Goal: Task Accomplishment & Management: Manage account settings

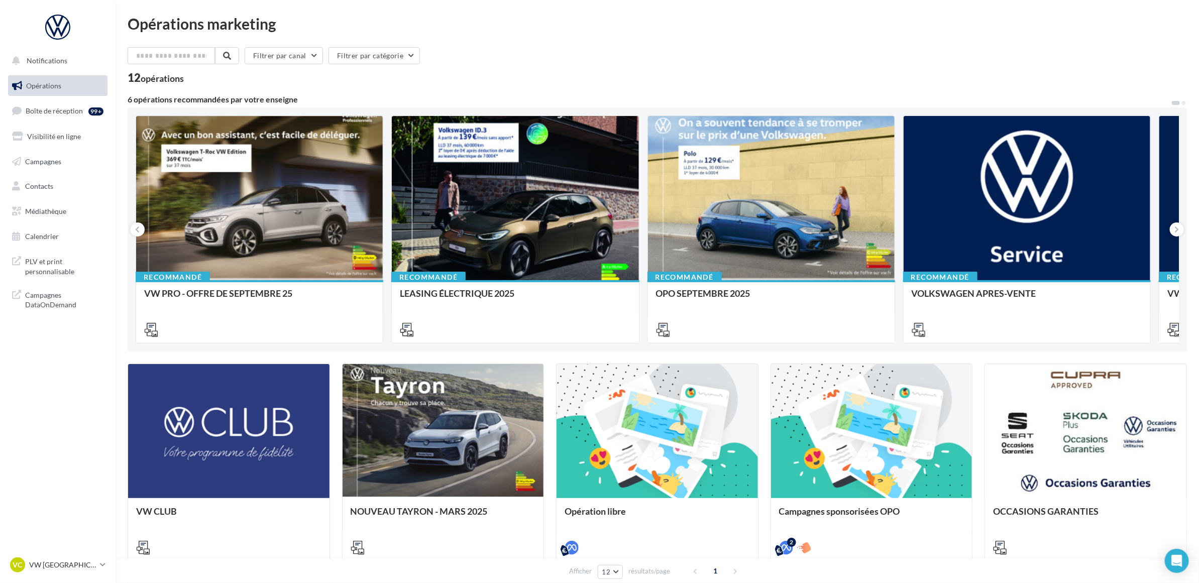
click at [621, 29] on div "Opérations marketing" at bounding box center [657, 23] width 1059 height 15
click at [73, 109] on span "Boîte de réception" at bounding box center [54, 110] width 57 height 9
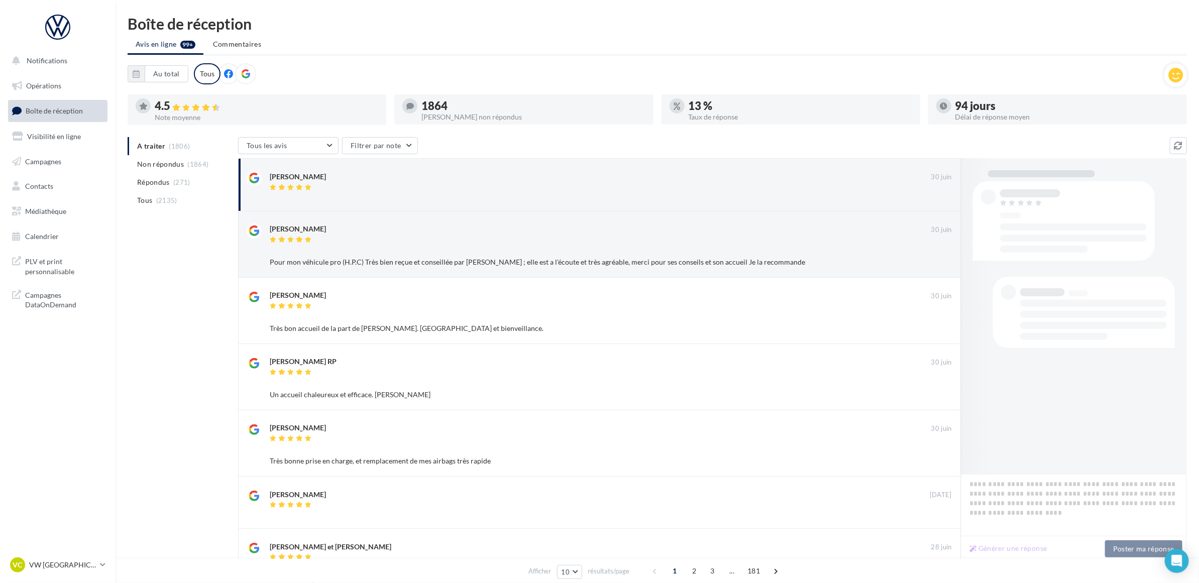
click at [161, 307] on div "A traiter (1806) Non répondus (1864) Répondus (271) Tous (2135) Tous les avis T…" at bounding box center [657, 472] width 1059 height 671
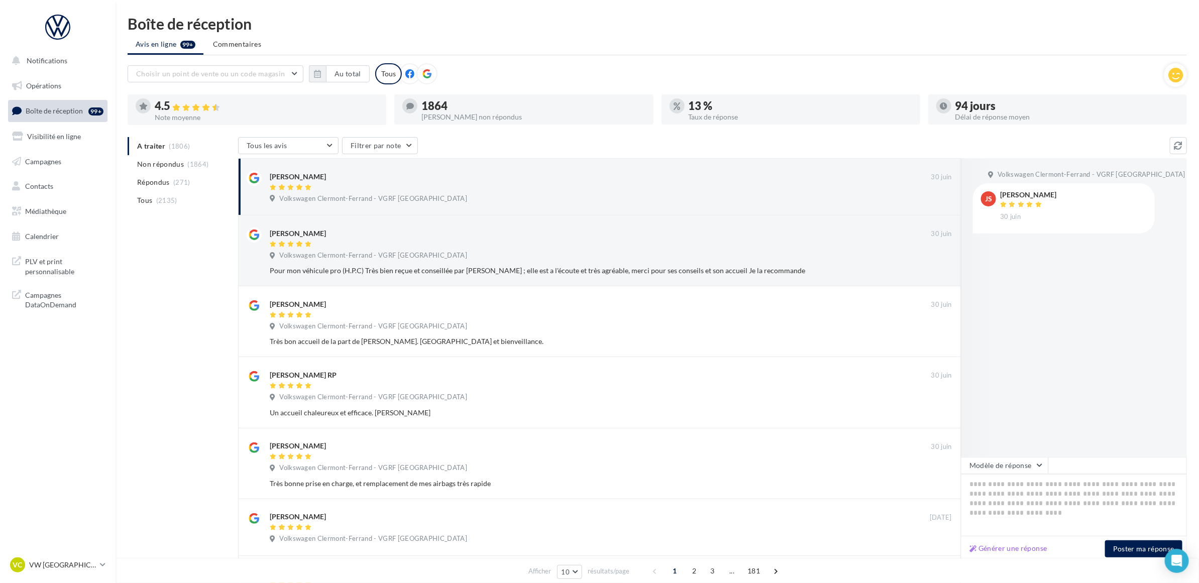
click at [157, 268] on div "A traiter (1806) Non répondus (1864) Répondus (271) Tous (2135) Tous les avis T…" at bounding box center [657, 495] width 1059 height 716
click at [530, 64] on div "Choisir un point de vente ou un code magasin 09429391244196467045 - Volkswagen …" at bounding box center [646, 73] width 1037 height 21
click at [190, 280] on div "A traiter (1806) Non répondus (1864) Répondus (271) Tous (2135) Tous les avis T…" at bounding box center [657, 495] width 1059 height 716
click at [347, 76] on button "Au total" at bounding box center [348, 73] width 44 height 17
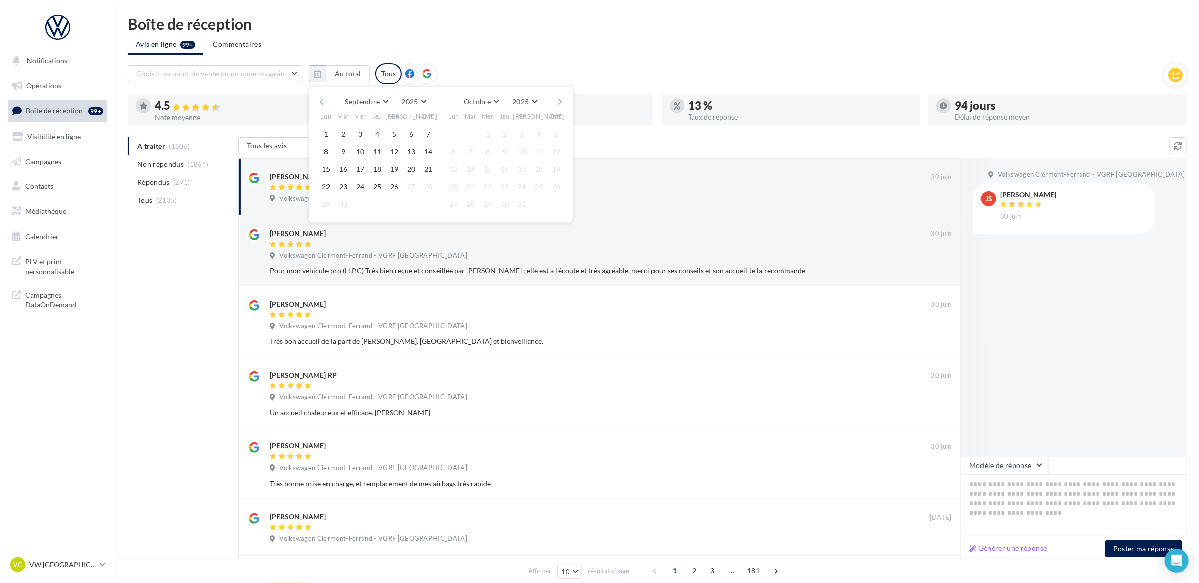
click at [324, 95] on button "button" at bounding box center [321, 102] width 9 height 14
click at [325, 102] on button "button" at bounding box center [321, 102] width 9 height 14
click at [345, 132] on button "1" at bounding box center [342, 134] width 15 height 15
click at [558, 99] on button "button" at bounding box center [560, 102] width 9 height 14
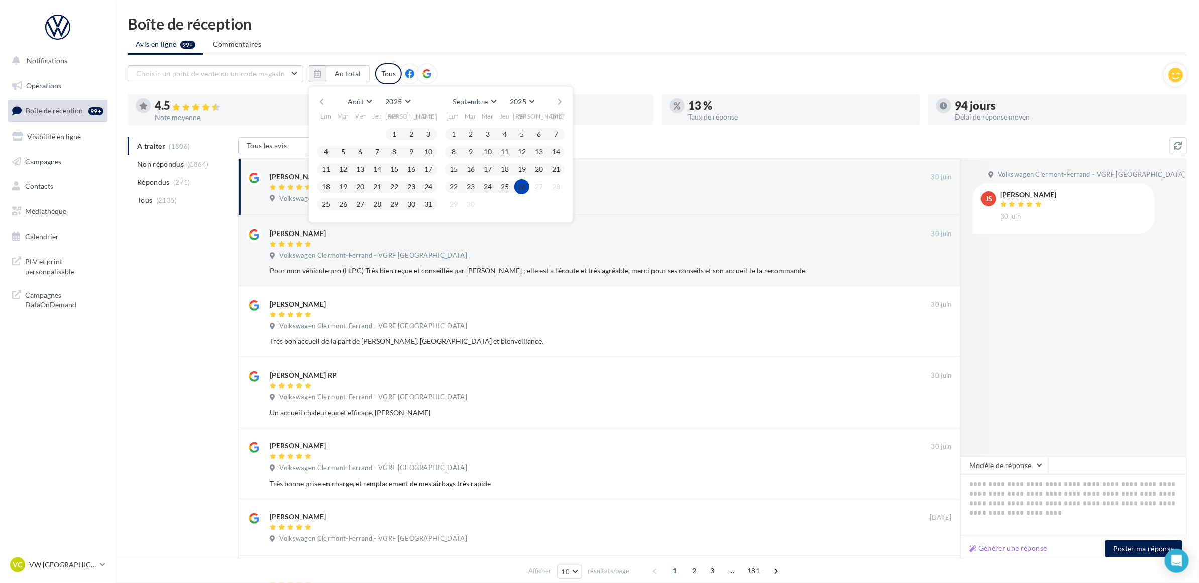
click at [523, 185] on button "26" at bounding box center [521, 186] width 15 height 15
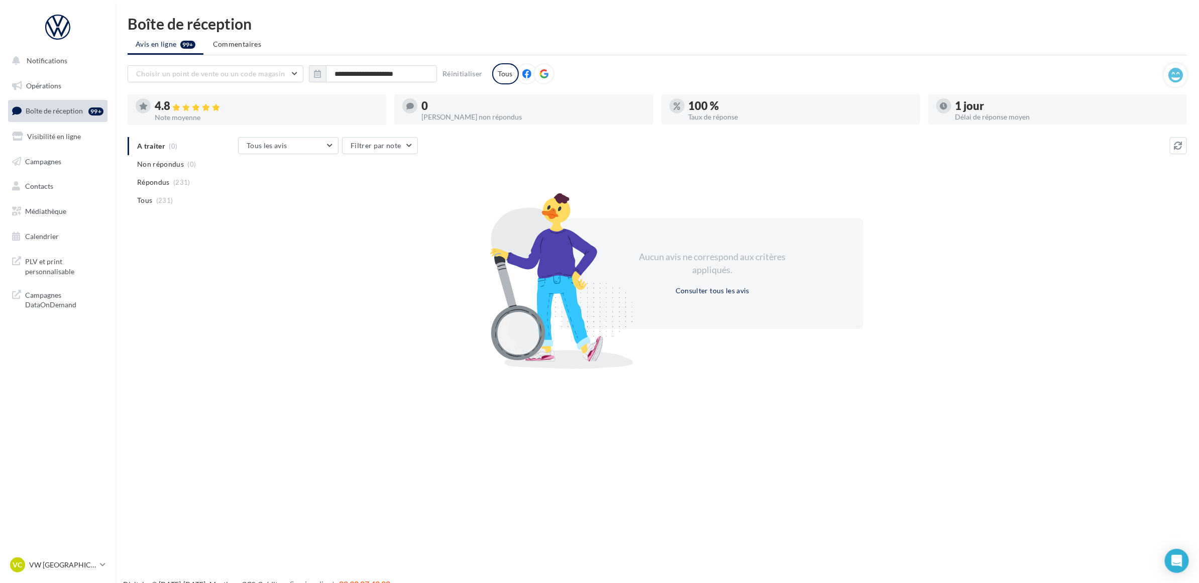
click at [385, 226] on div "Aucun avis ne correspond aux critères appliqués. Consulter tous les avis" at bounding box center [712, 273] width 949 height 174
click at [373, 78] on input "**********" at bounding box center [381, 73] width 111 height 17
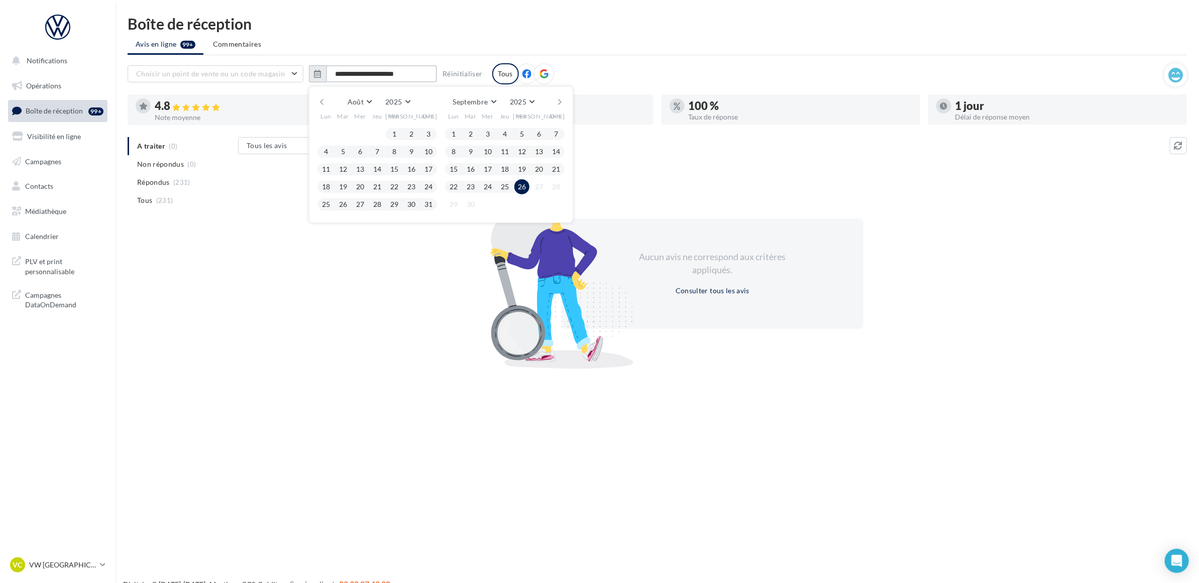
click at [337, 76] on input "**********" at bounding box center [381, 73] width 111 height 17
click at [339, 74] on input "**********" at bounding box center [381, 73] width 111 height 17
type input "**********"
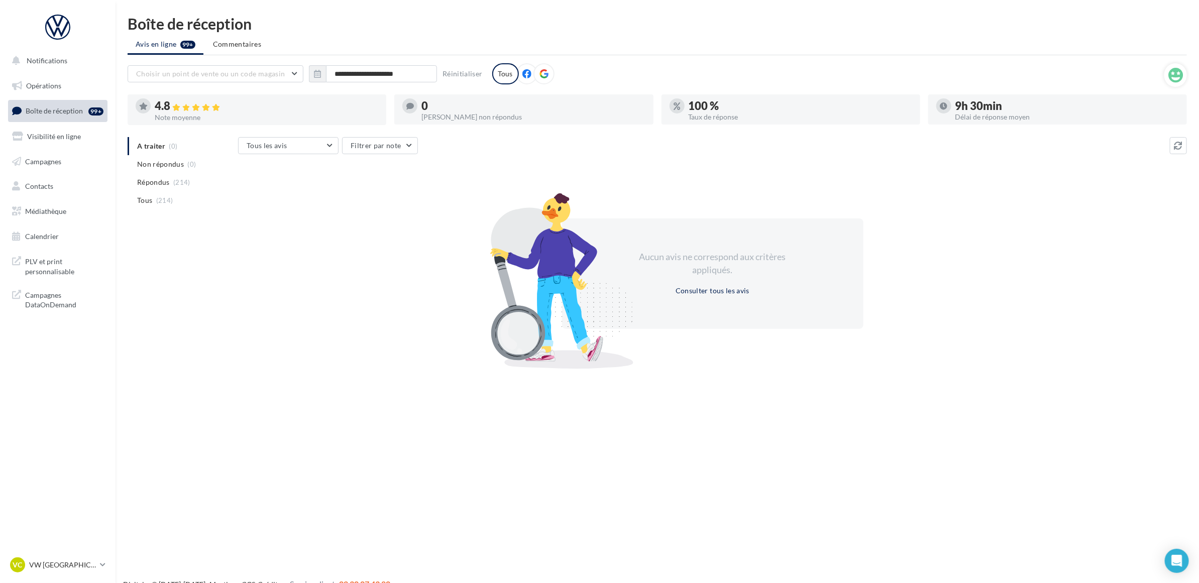
click at [418, 241] on div "Aucun avis ne correspond aux critères appliqués. Consulter tous les avis" at bounding box center [712, 273] width 949 height 174
click at [359, 286] on div "Aucun avis ne correspond aux critères appliqués. Consulter tous les avis" at bounding box center [712, 273] width 949 height 174
click at [48, 64] on span "Notifications" at bounding box center [47, 60] width 41 height 9
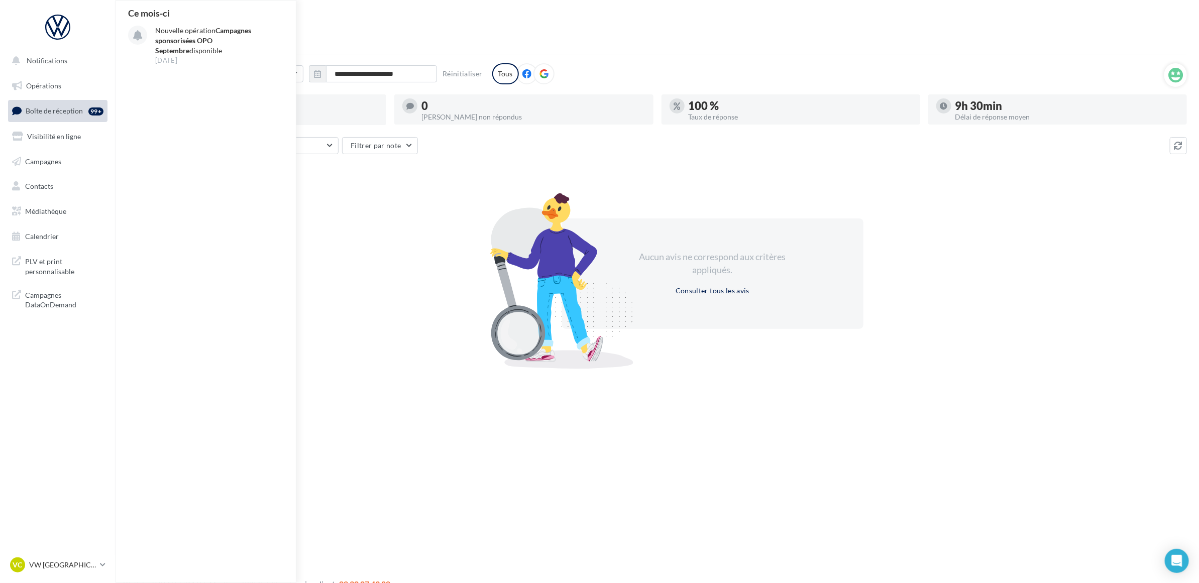
click at [383, 24] on div "Boîte de réception" at bounding box center [657, 23] width 1059 height 15
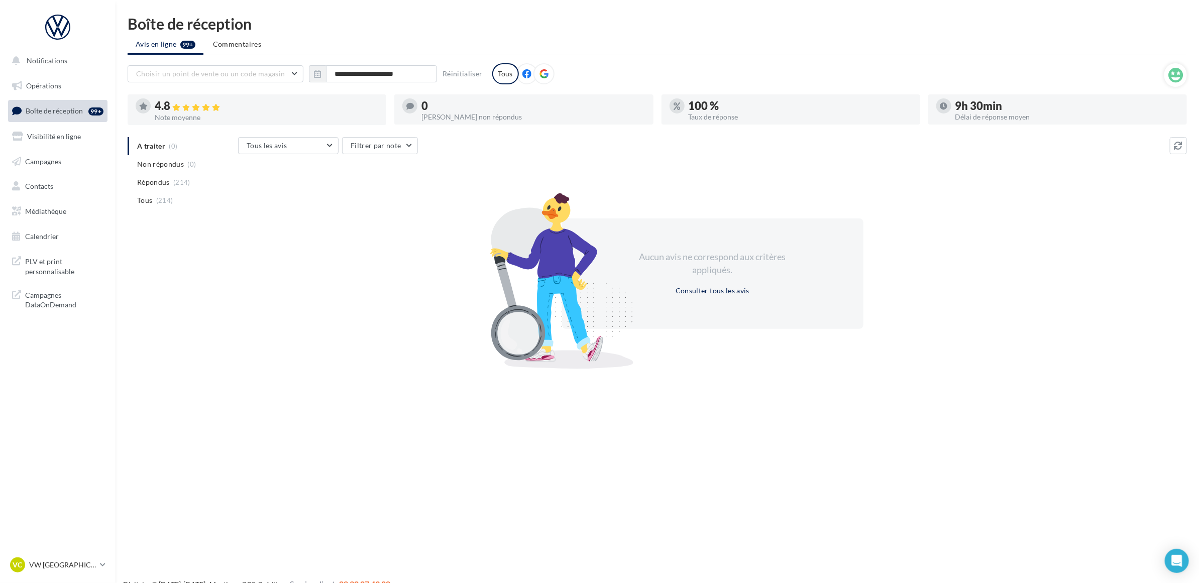
click at [388, 29] on div "Boîte de réception" at bounding box center [657, 23] width 1059 height 15
click at [471, 68] on button "Réinitialiser" at bounding box center [462, 74] width 48 height 12
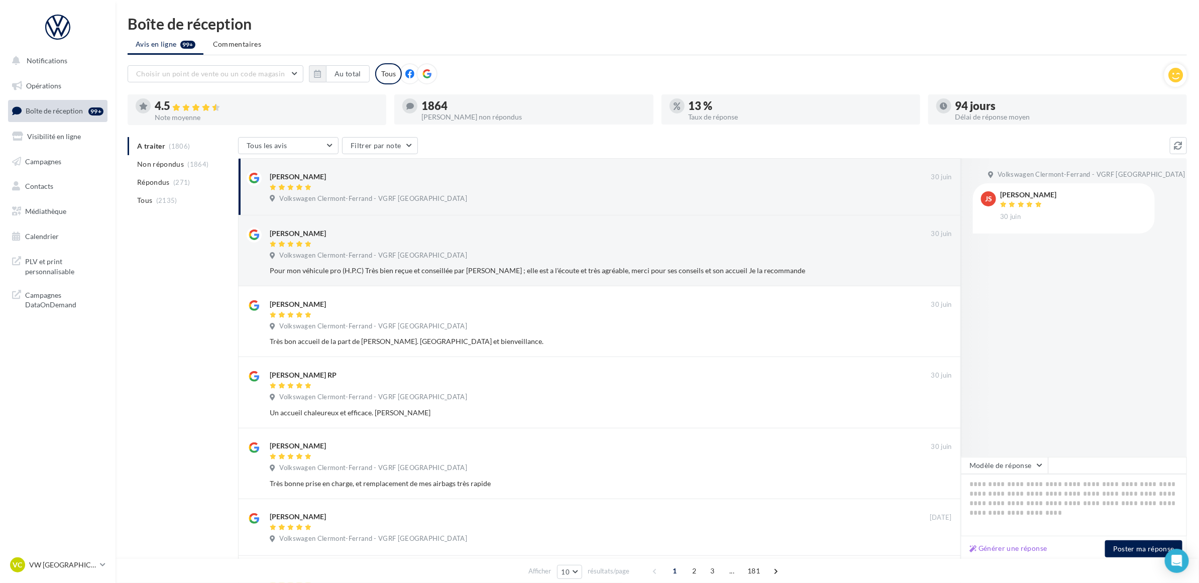
click at [456, 39] on ul "Avis en ligne 99+ Commentaires" at bounding box center [657, 45] width 1059 height 20
click at [73, 563] on p "VW [GEOGRAPHIC_DATA]" at bounding box center [62, 565] width 67 height 10
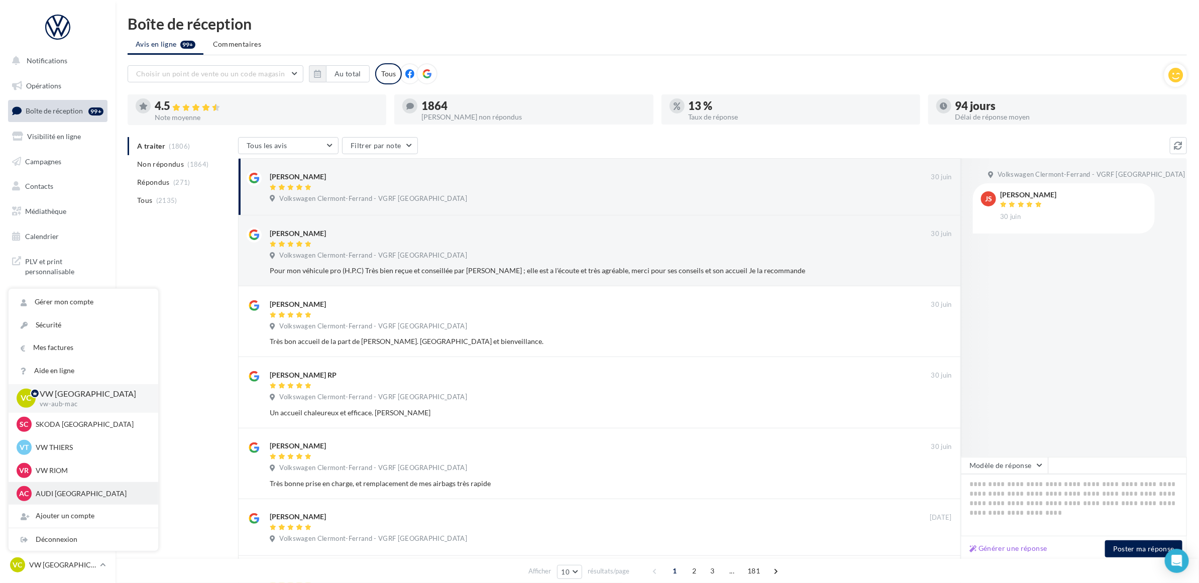
click at [84, 497] on p "AUDI CLERMONT FERRAND" at bounding box center [91, 494] width 110 height 10
